Goal: Information Seeking & Learning: Learn about a topic

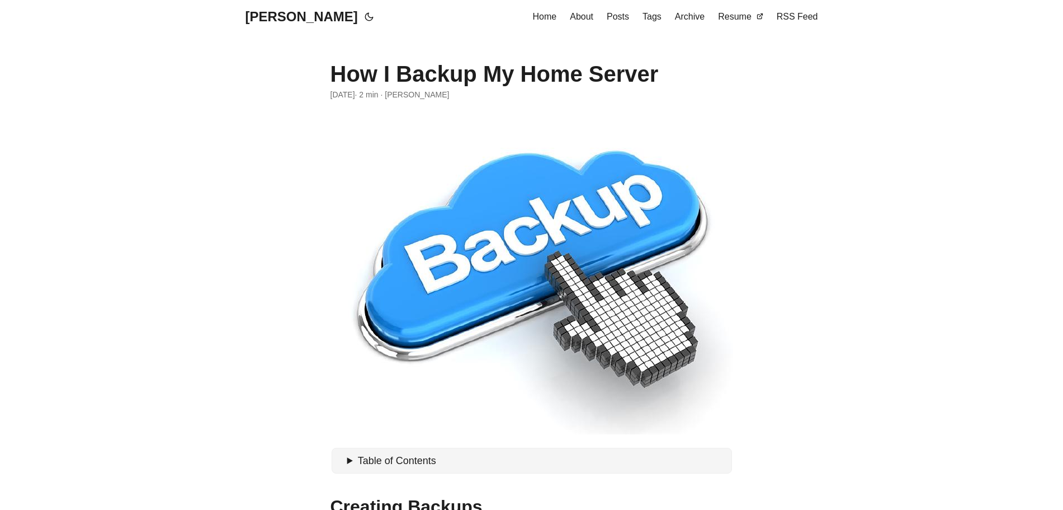
drag, startPoint x: 516, startPoint y: 272, endPoint x: 441, endPoint y: 260, distance: 76.5
click at [441, 260] on figure at bounding box center [532, 273] width 403 height 322
click at [463, 271] on figure at bounding box center [532, 273] width 403 height 322
click at [477, 252] on figure at bounding box center [532, 273] width 403 height 322
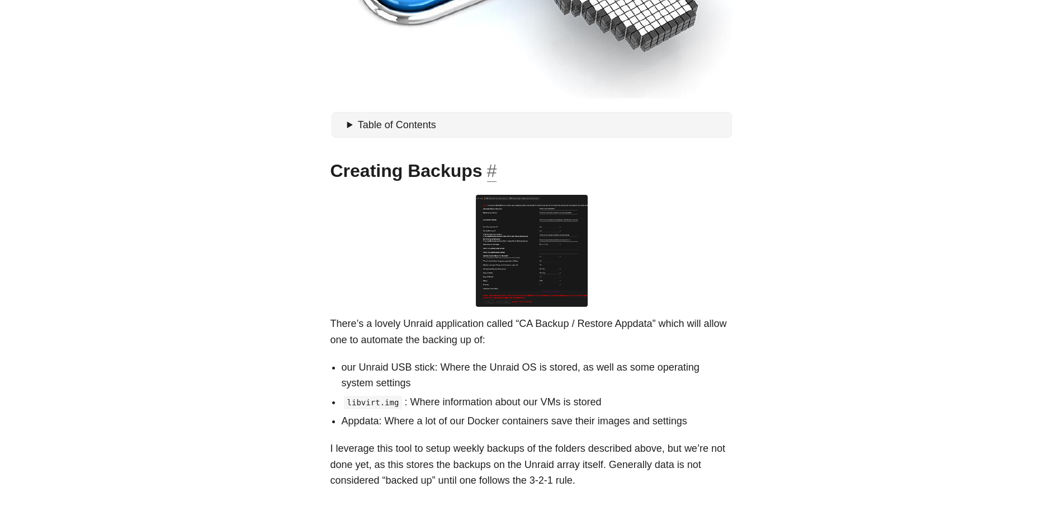
scroll to position [168, 0]
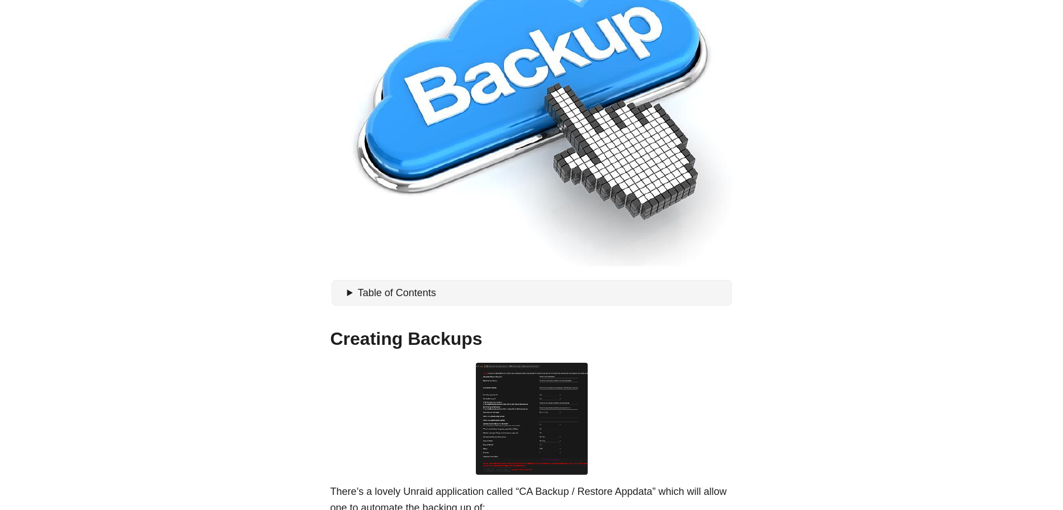
click at [354, 297] on summary "Table of Contents" at bounding box center [537, 293] width 380 height 16
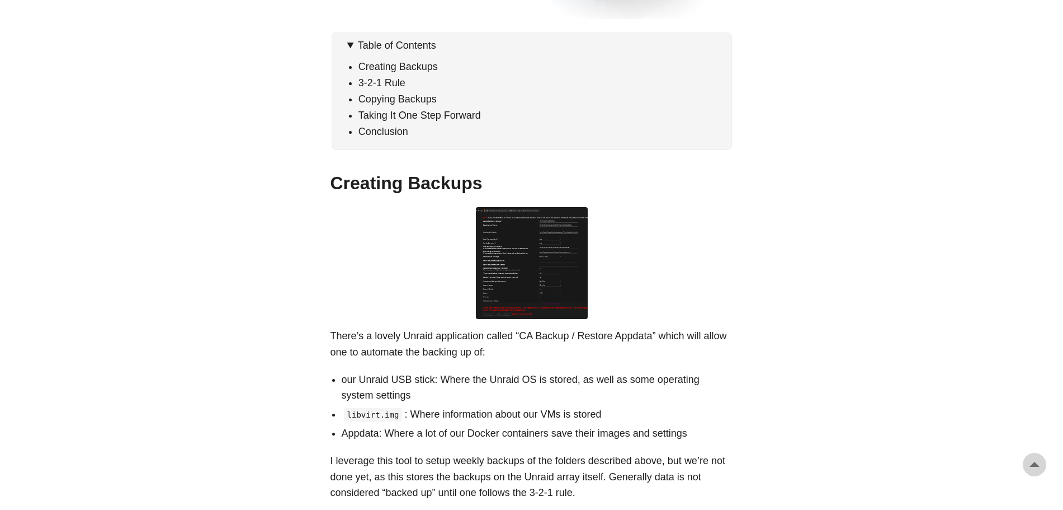
scroll to position [224, 0]
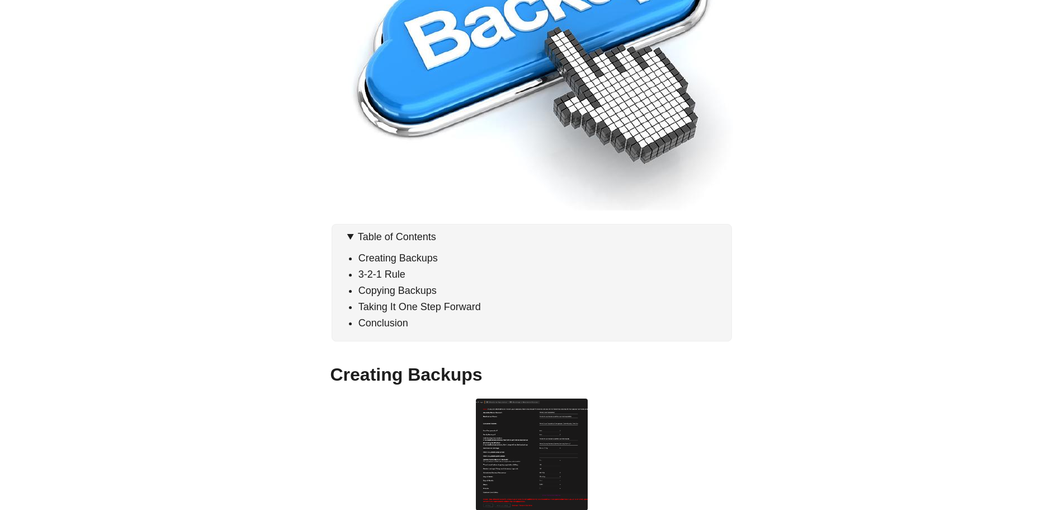
click at [559, 179] on figure at bounding box center [532, 49] width 403 height 322
click at [557, 178] on figure at bounding box center [532, 49] width 403 height 322
click at [557, 177] on figure at bounding box center [532, 49] width 403 height 322
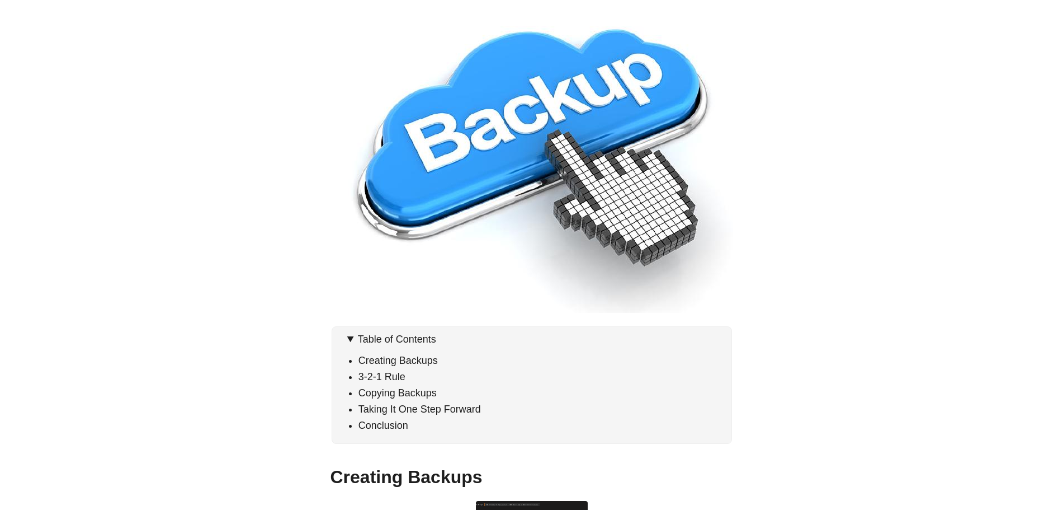
scroll to position [56, 0]
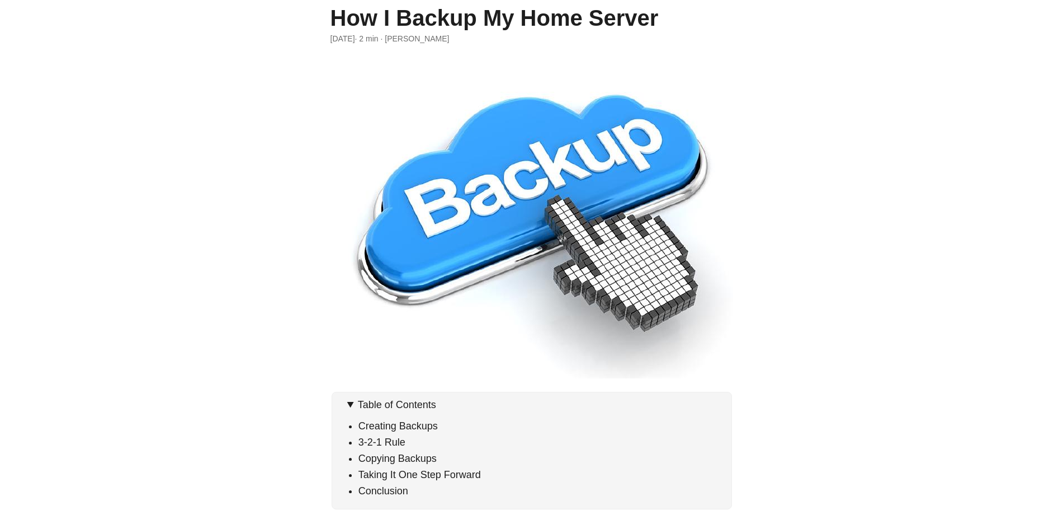
copy article "· 2 min · [PERSON_NAME]"
drag, startPoint x: 814, startPoint y: 272, endPoint x: 783, endPoint y: 228, distance: 54.2
